Goal: Task Accomplishment & Management: Understand process/instructions

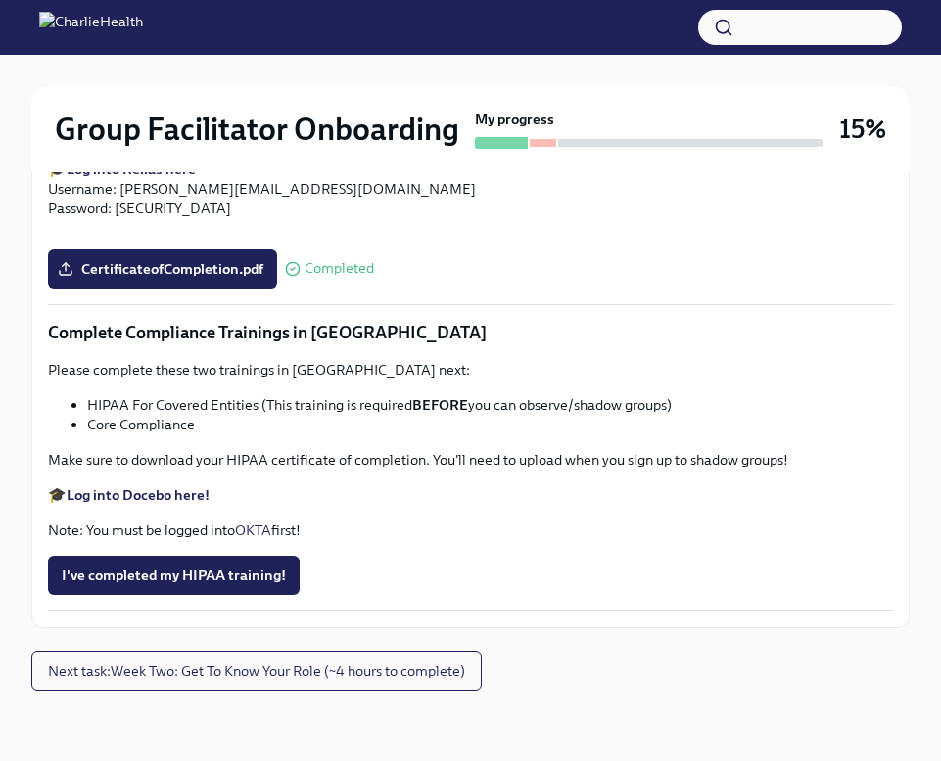
scroll to position [4725, 0]
drag, startPoint x: 161, startPoint y: 432, endPoint x: 88, endPoint y: 431, distance: 73.4
click at [88, 431] on li "Core Compliance" at bounding box center [489, 425] width 805 height 20
copy li "Core Compliance"
click at [182, 570] on span "I've completed my HIPAA training!" at bounding box center [174, 576] width 224 height 20
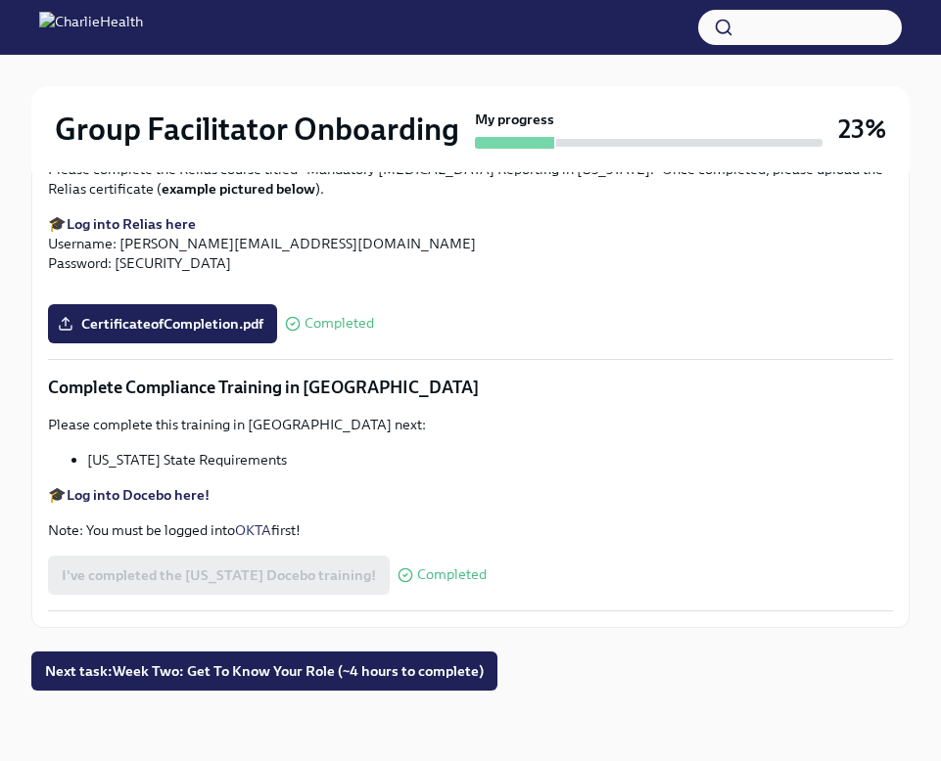
scroll to position [4419, 0]
drag, startPoint x: 87, startPoint y: 459, endPoint x: 293, endPoint y: 460, distance: 205.5
click at [293, 460] on li "[US_STATE] State Requirements" at bounding box center [489, 460] width 805 height 20
copy li "[US_STATE] State Requirements"
click at [179, 492] on strong "Log into Docebo here!" at bounding box center [138, 495] width 143 height 18
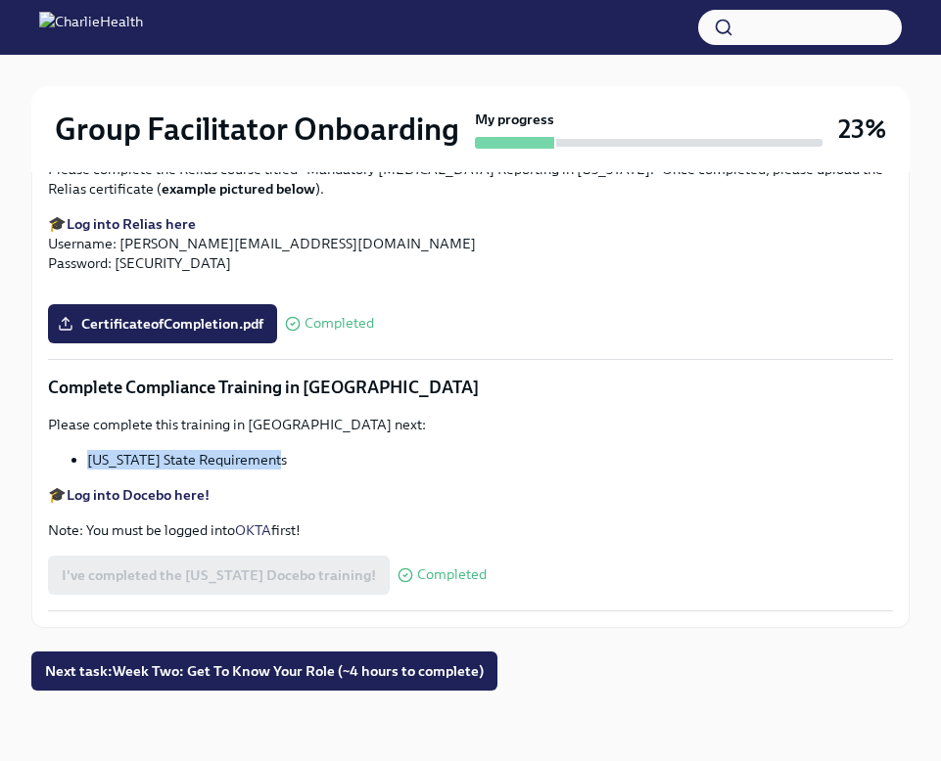
copy li "[US_STATE] State Requirements"
click at [335, 573] on div "I've completed the [US_STATE] Docebo training! Completed" at bounding box center [267, 575] width 438 height 39
drag, startPoint x: 382, startPoint y: 575, endPoint x: 471, endPoint y: 566, distance: 89.5
click at [471, 566] on div "I've completed the [US_STATE] Docebo training! Completed" at bounding box center [470, 575] width 845 height 39
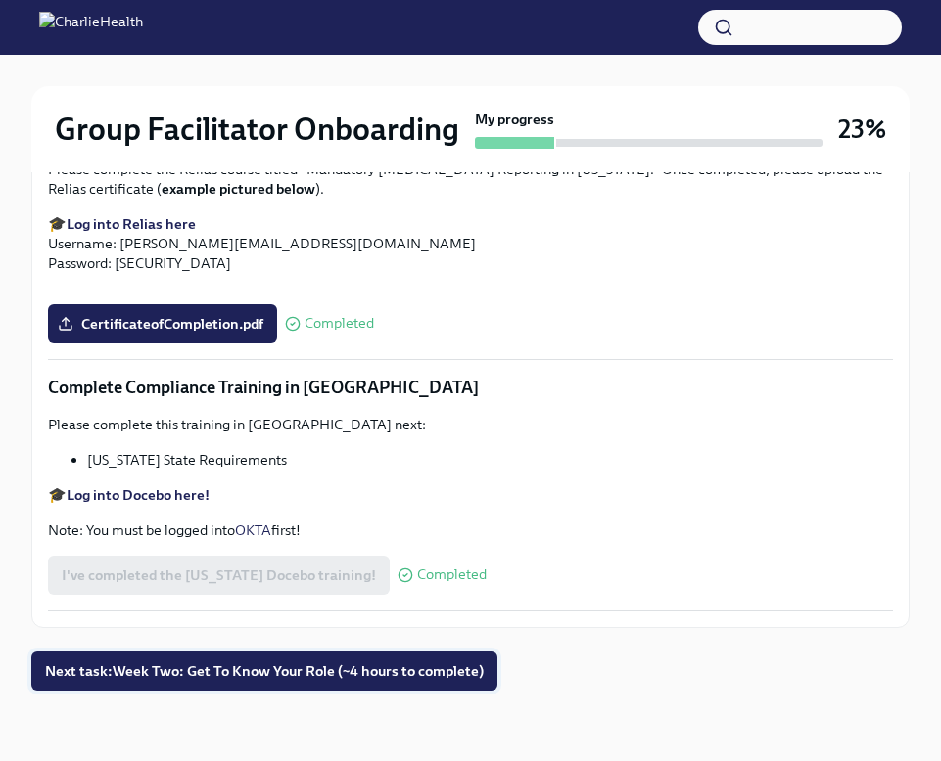
click at [378, 660] on button "Next task : Week Two: Get To Know Your Role (~4 hours to complete)" at bounding box center [264, 671] width 466 height 39
